Goal: Information Seeking & Learning: Learn about a topic

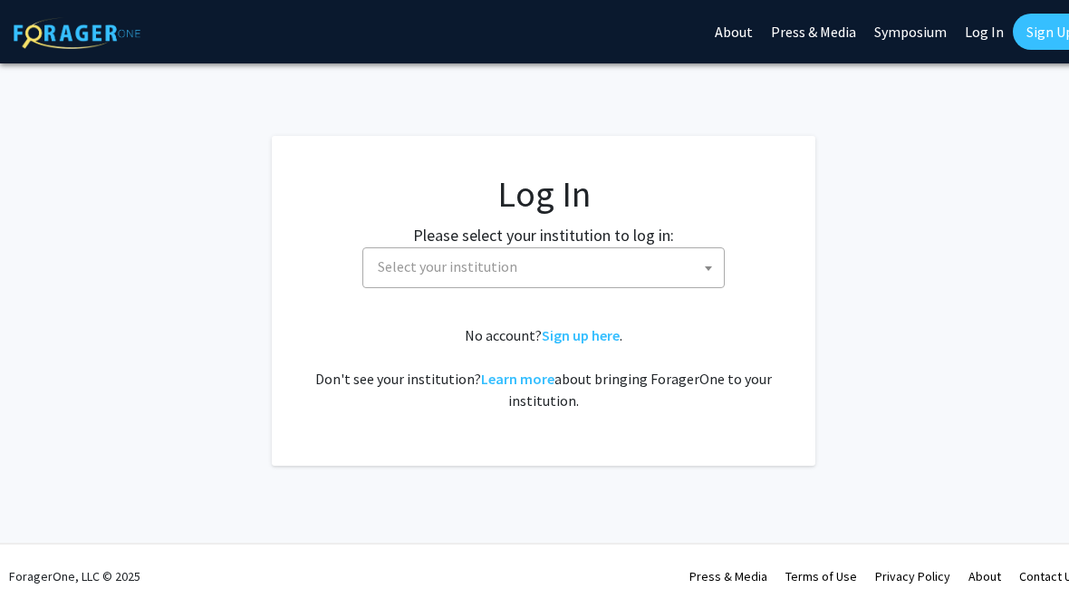
select select
click at [674, 255] on span "Select your institution" at bounding box center [547, 266] width 353 height 37
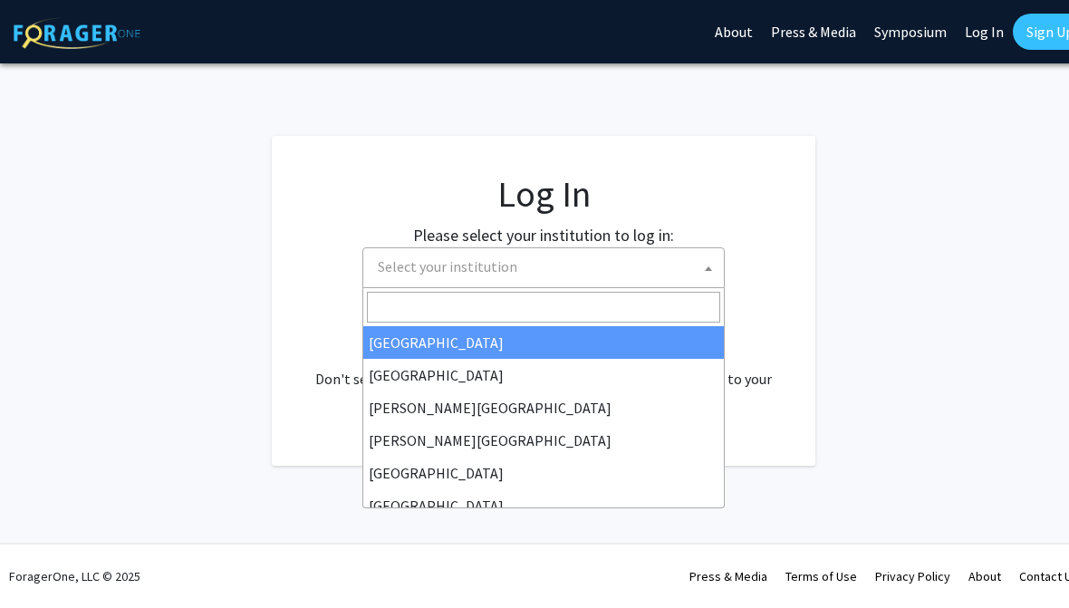
click at [594, 303] on input "Search" at bounding box center [543, 307] width 353 height 31
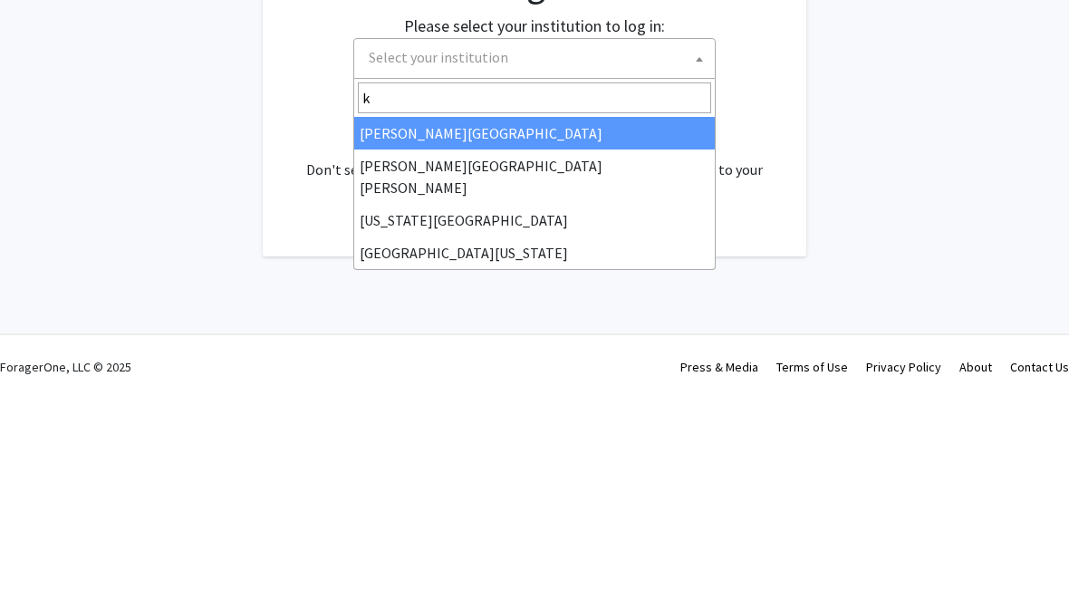
type input "ke"
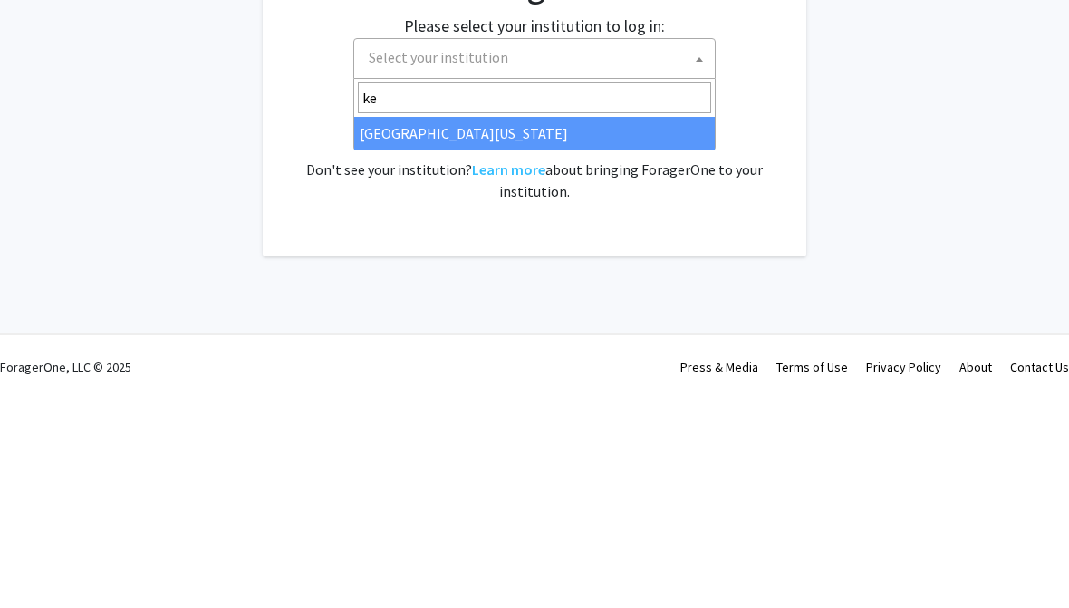
select select "13"
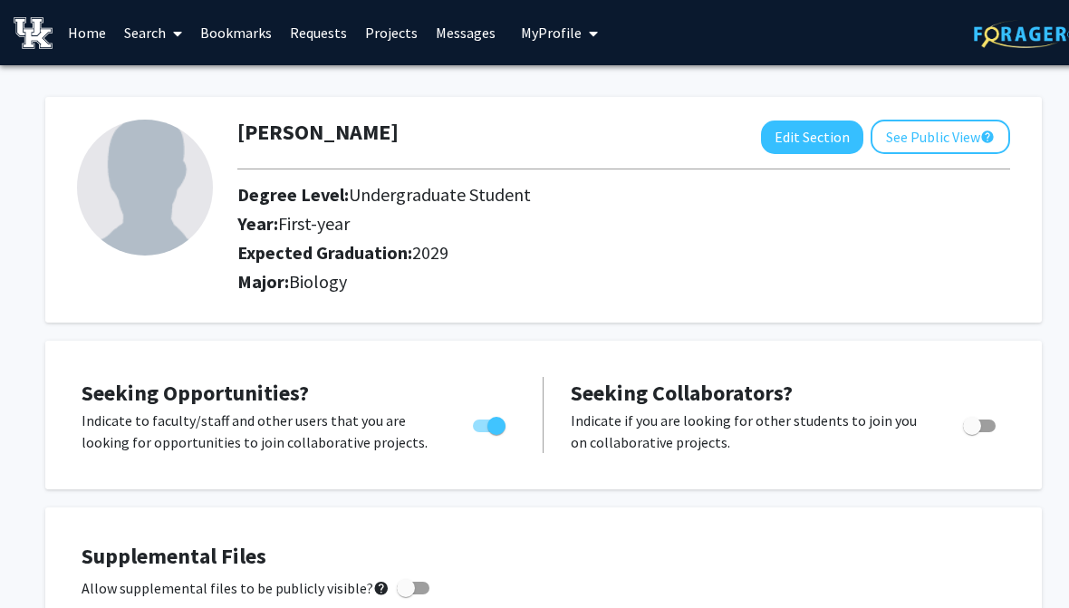
click at [151, 30] on link "Search" at bounding box center [153, 32] width 76 height 63
click at [229, 80] on span "Faculty/Staff" at bounding box center [181, 83] width 133 height 36
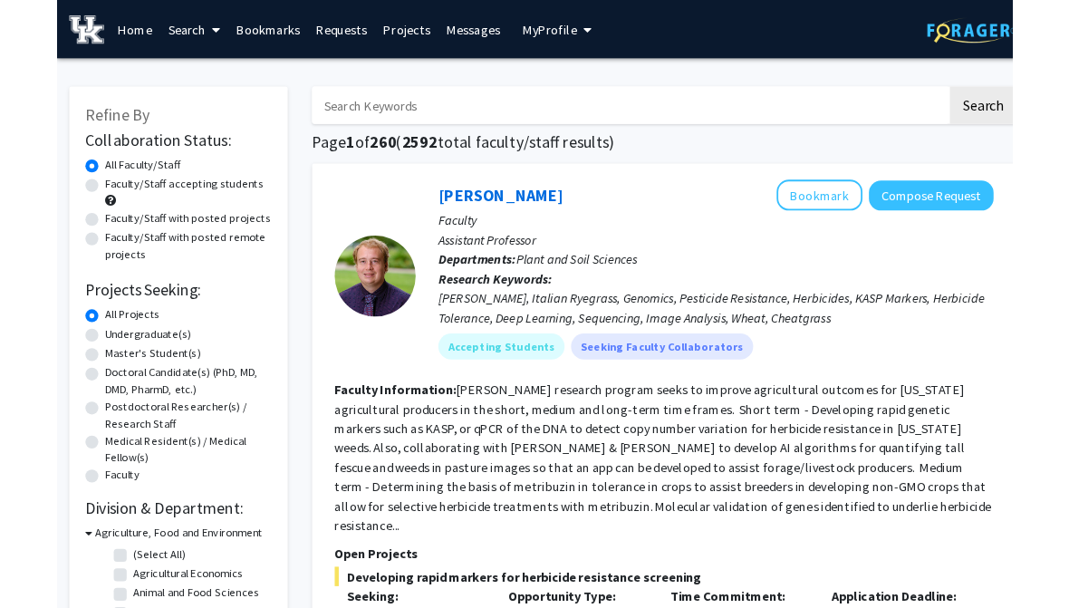
scroll to position [71, 0]
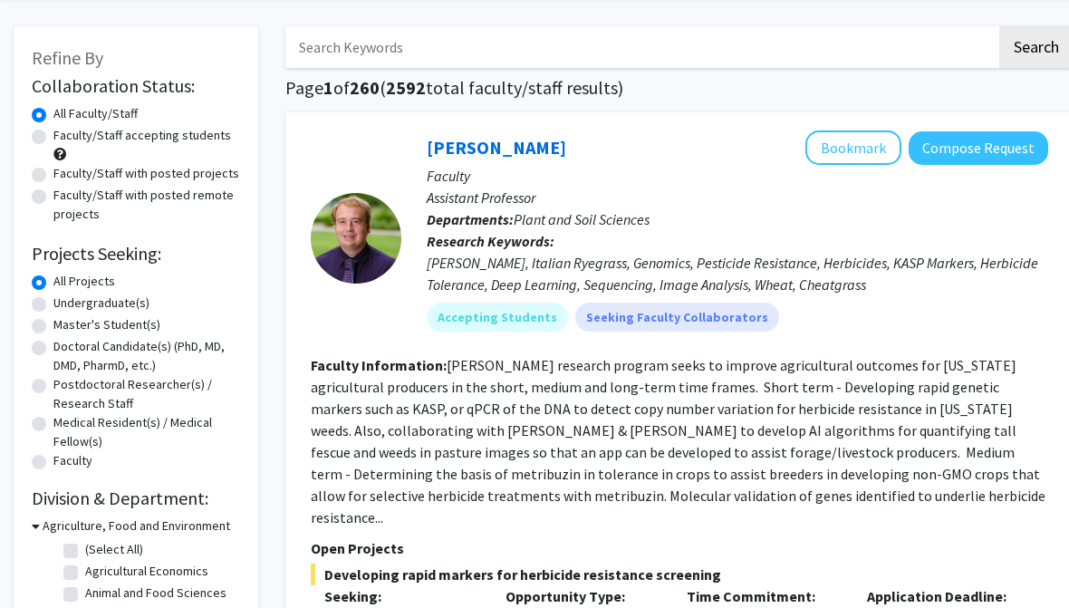
click at [53, 138] on label "Faculty/Staff accepting students" at bounding box center [142, 135] width 178 height 19
click at [53, 138] on input "Faculty/Staff accepting students" at bounding box center [59, 132] width 12 height 12
radio input "true"
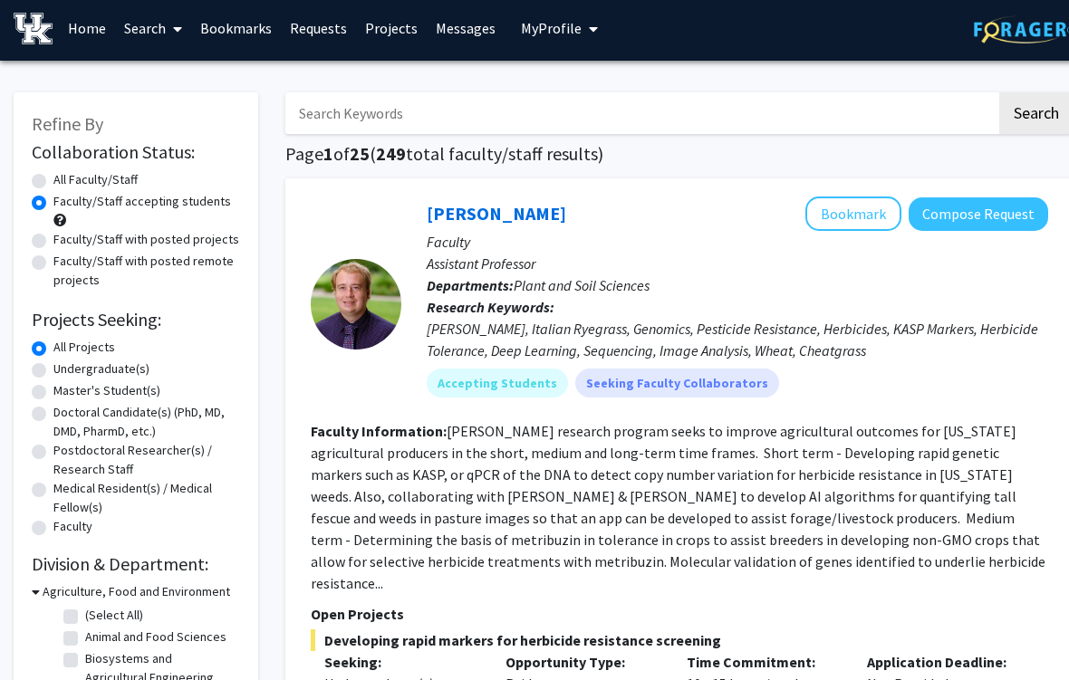
scroll to position [11, 0]
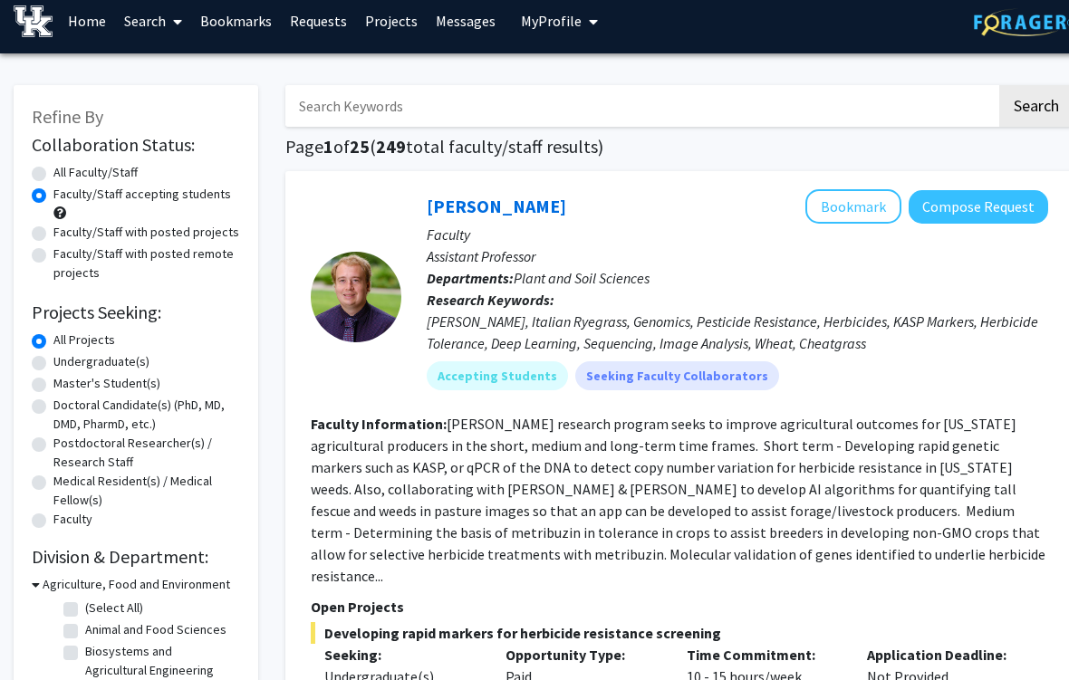
click at [111, 364] on label "Undergraduate(s)" at bounding box center [101, 362] width 96 height 19
click at [65, 364] on input "Undergraduate(s)" at bounding box center [59, 359] width 12 height 12
radio input "true"
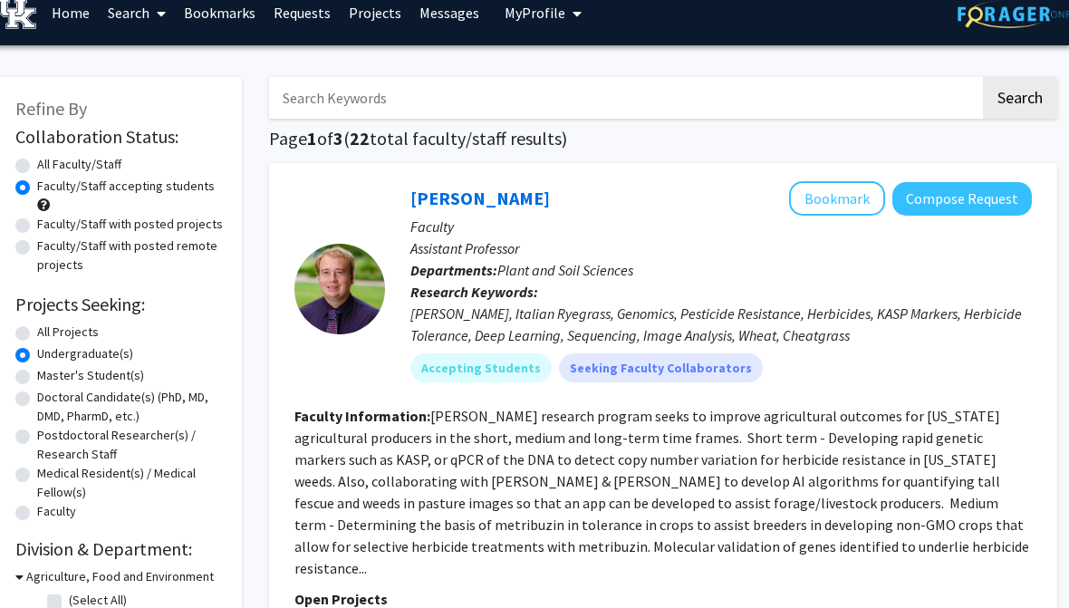
scroll to position [0, 16]
